Goal: Transaction & Acquisition: Purchase product/service

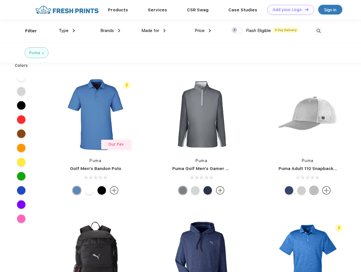
click at [289, 10] on link "Add your Logo Design Tool" at bounding box center [290, 10] width 47 height 10
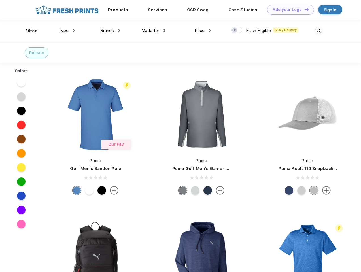
click at [0, 0] on div "Design Tool" at bounding box center [0, 0] width 0 height 0
click at [304, 9] on link "Add your Logo Design Tool" at bounding box center [290, 10] width 47 height 10
click at [27, 31] on div "Filter" at bounding box center [31, 31] width 12 height 7
click at [67, 31] on span "Type" at bounding box center [64, 30] width 10 height 5
click at [110, 31] on span "Brands" at bounding box center [107, 30] width 14 height 5
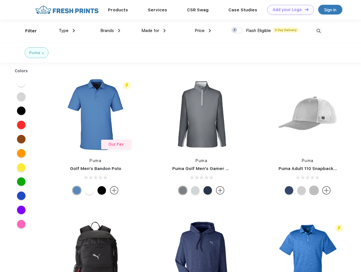
click at [154, 31] on span "Made for" at bounding box center [150, 30] width 18 height 5
click at [203, 31] on span "Price" at bounding box center [200, 30] width 10 height 5
click at [237, 30] on div at bounding box center [236, 30] width 11 height 6
click at [235, 30] on input "checkbox" at bounding box center [233, 29] width 4 height 4
click at [319, 31] on img at bounding box center [318, 30] width 9 height 9
